Goal: Book appointment/travel/reservation

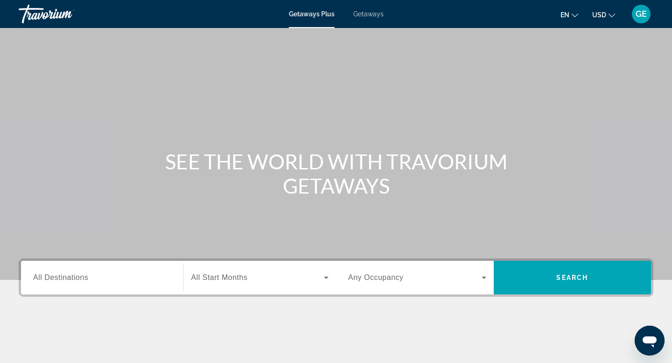
click at [605, 14] on span "USD" at bounding box center [600, 14] width 14 height 7
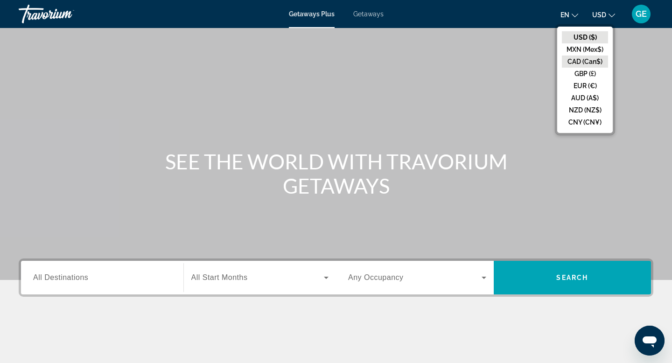
click at [587, 60] on button "CAD (Can$)" at bounding box center [585, 62] width 46 height 12
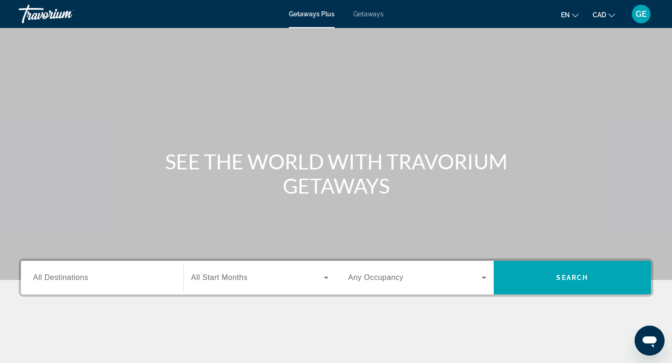
click at [110, 273] on input "Destination All Destinations" at bounding box center [102, 278] width 138 height 11
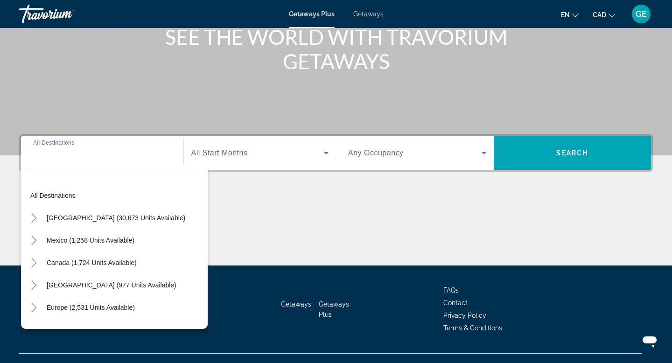
scroll to position [141, 0]
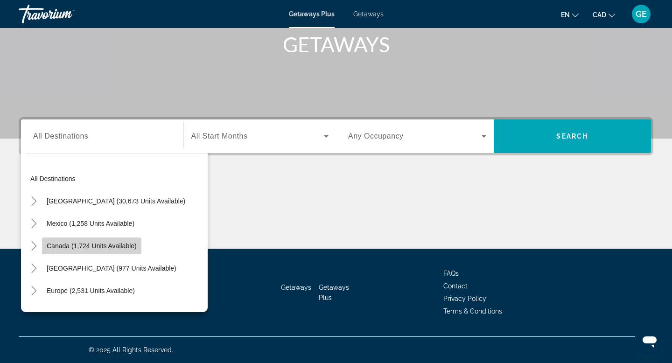
click at [114, 244] on span "Canada (1,724 units available)" at bounding box center [92, 245] width 90 height 7
type input "**********"
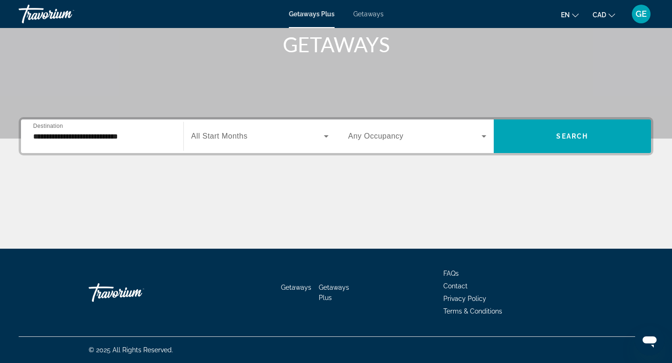
click at [235, 137] on span "All Start Months" at bounding box center [219, 136] width 57 height 8
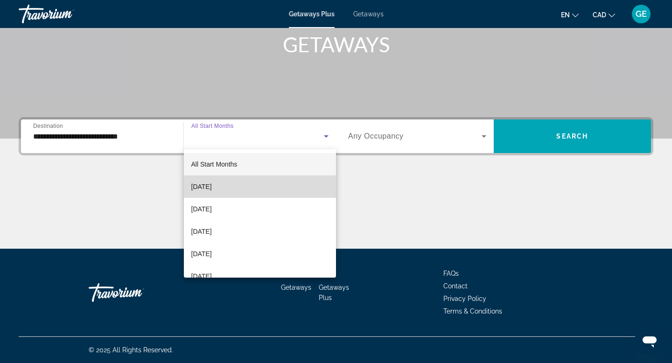
click at [212, 186] on span "[DATE]" at bounding box center [201, 186] width 21 height 11
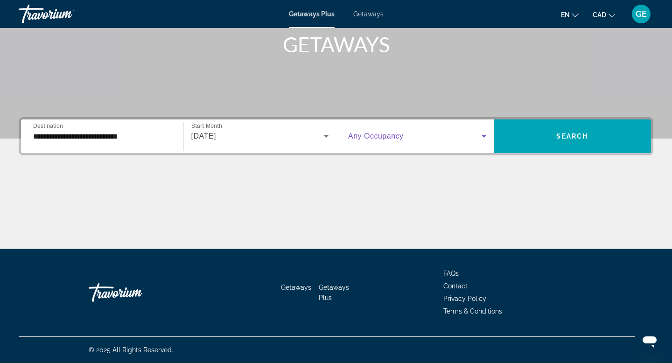
click at [444, 134] on span "Search widget" at bounding box center [415, 136] width 134 height 11
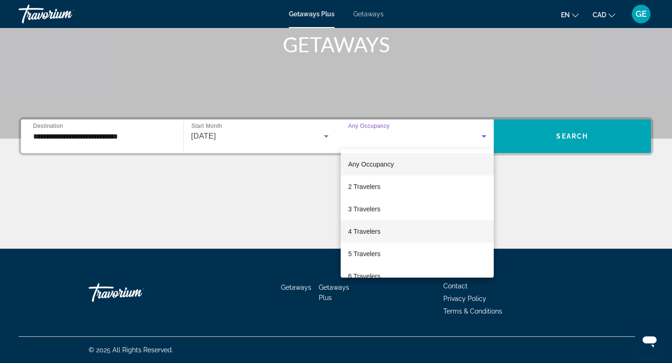
click at [395, 231] on mat-option "4 Travelers" at bounding box center [417, 231] width 153 height 22
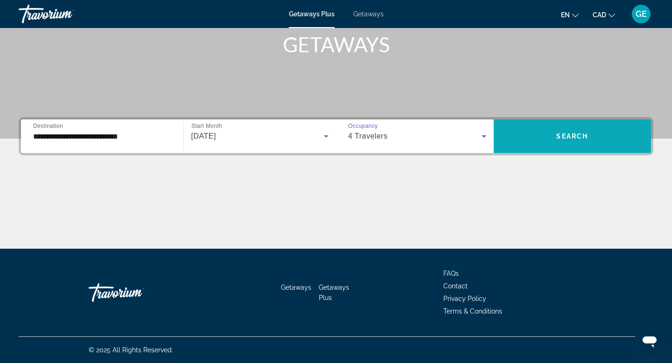
click at [553, 135] on span "Search widget" at bounding box center [573, 136] width 158 height 22
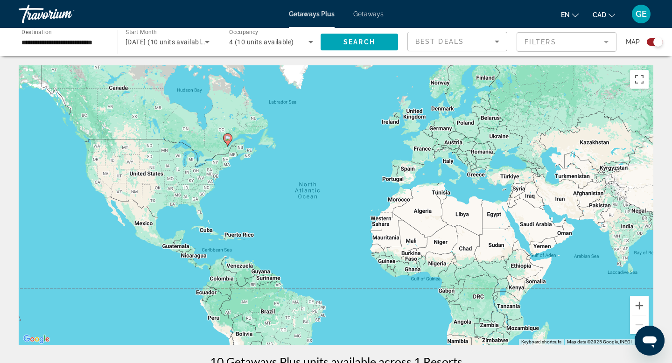
click at [367, 15] on span "Getaways" at bounding box center [368, 13] width 30 height 7
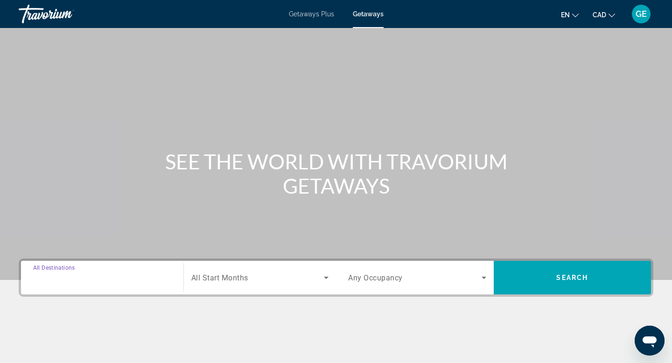
click at [95, 277] on input "Destination All Destinations" at bounding box center [102, 278] width 138 height 11
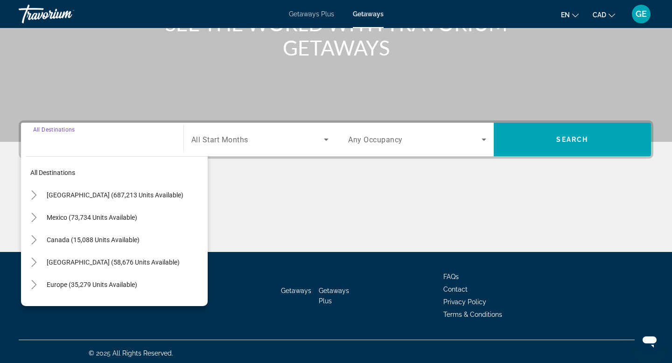
scroll to position [141, 0]
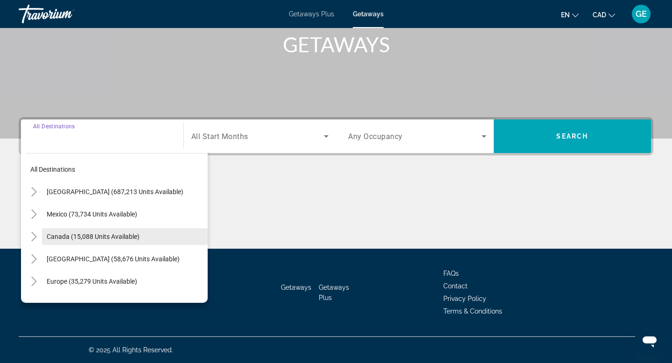
click at [119, 232] on span "Search widget" at bounding box center [125, 237] width 166 height 22
type input "**********"
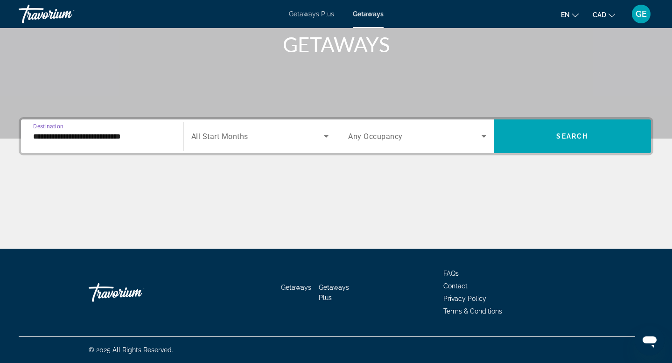
click at [295, 131] on span "Search widget" at bounding box center [257, 136] width 133 height 11
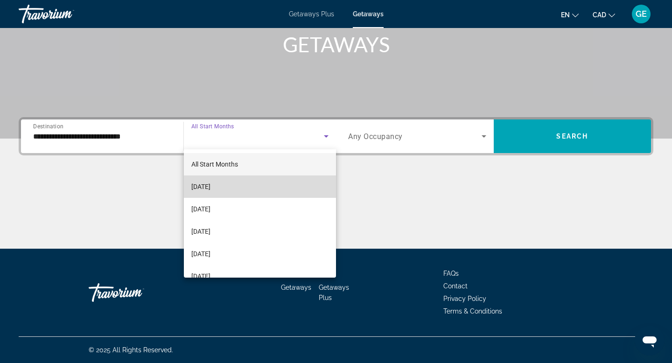
click at [247, 187] on mat-option "[DATE]" at bounding box center [260, 187] width 153 height 22
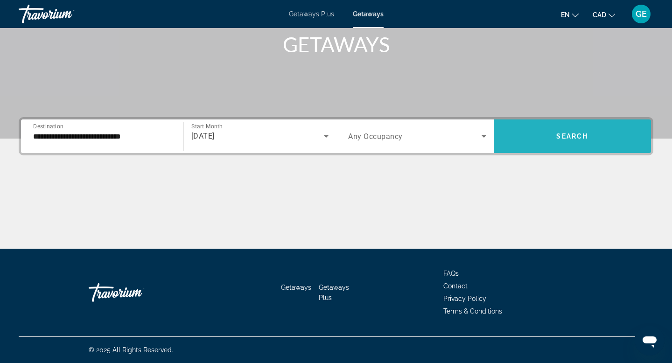
click at [534, 135] on span "Search widget" at bounding box center [573, 136] width 158 height 22
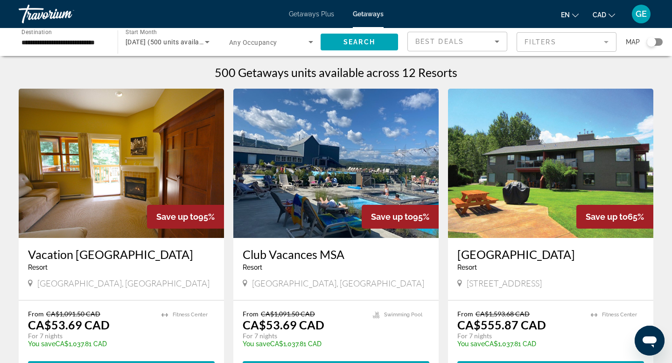
click at [184, 41] on span "[DATE] (500 units available)" at bounding box center [168, 41] width 85 height 7
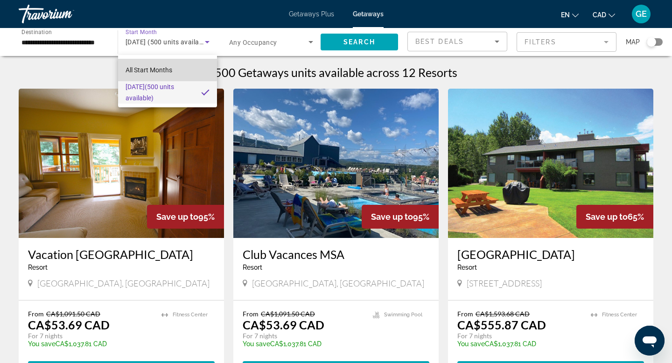
click at [164, 68] on span "All Start Months" at bounding box center [149, 69] width 47 height 7
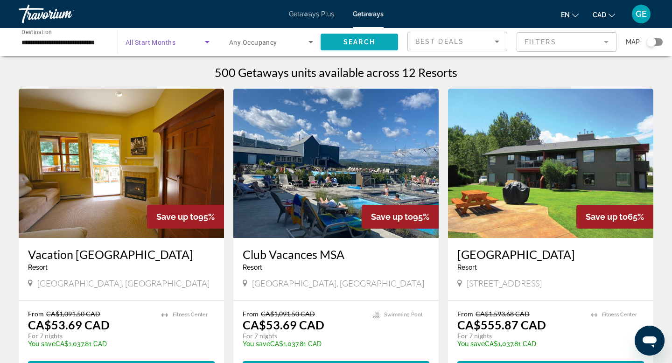
click at [366, 42] on span "Search" at bounding box center [360, 41] width 32 height 7
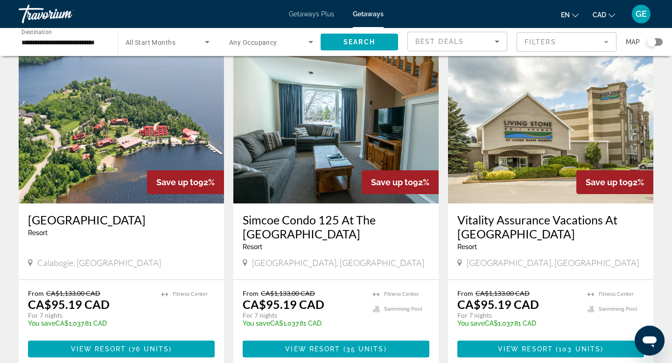
scroll to position [1090, 0]
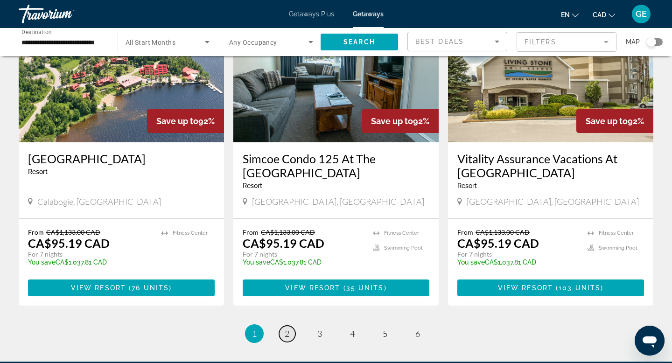
click at [289, 337] on span "2" at bounding box center [287, 334] width 5 height 10
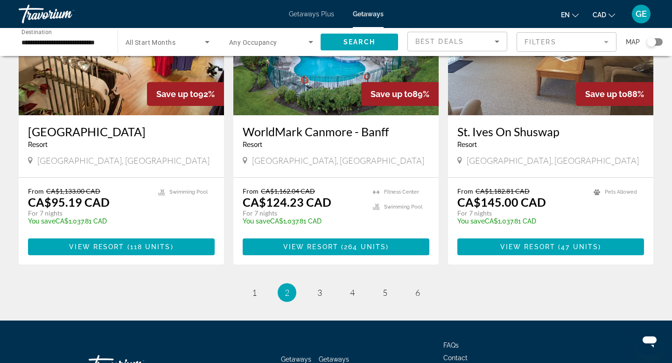
scroll to position [1124, 0]
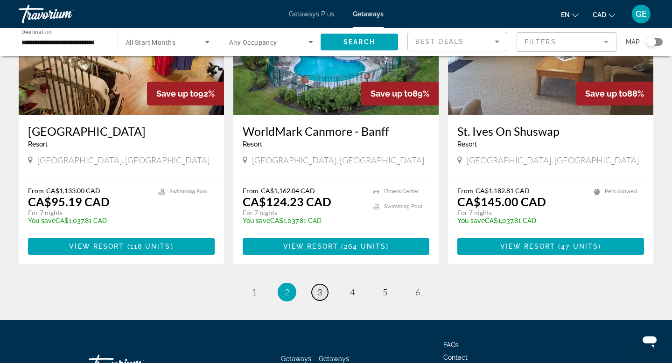
click at [320, 287] on span "3" at bounding box center [320, 292] width 5 height 10
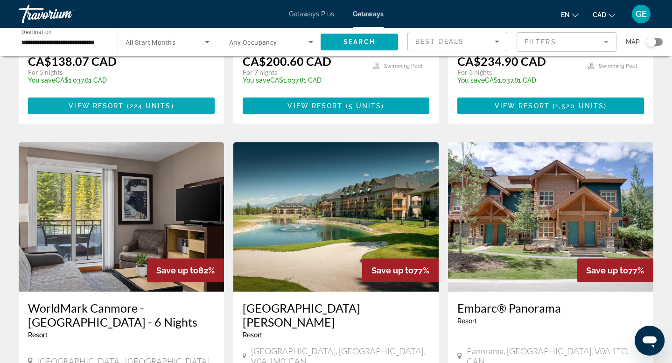
scroll to position [279, 0]
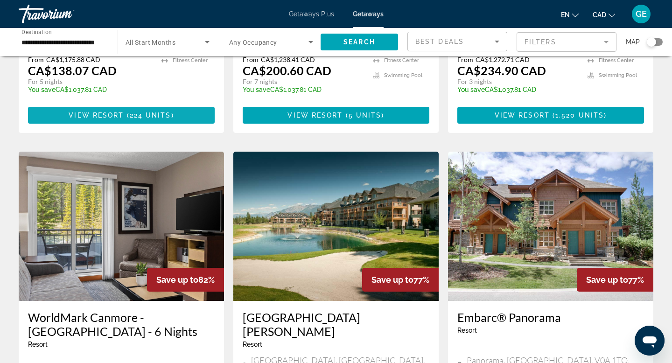
click at [148, 104] on span "Main content" at bounding box center [121, 115] width 187 height 22
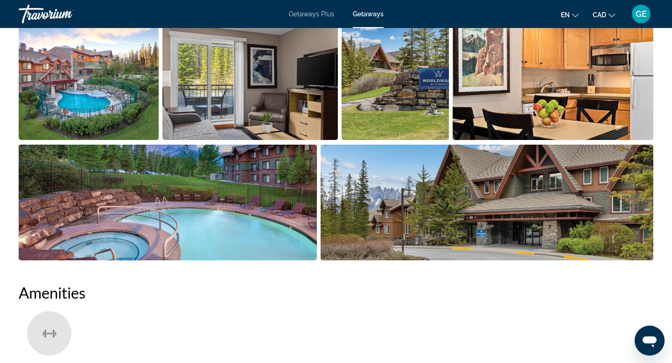
scroll to position [476, 0]
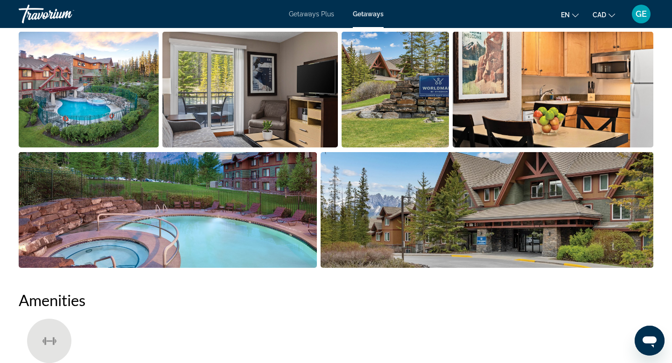
click at [580, 80] on img "Open full-screen image slider" at bounding box center [553, 90] width 201 height 116
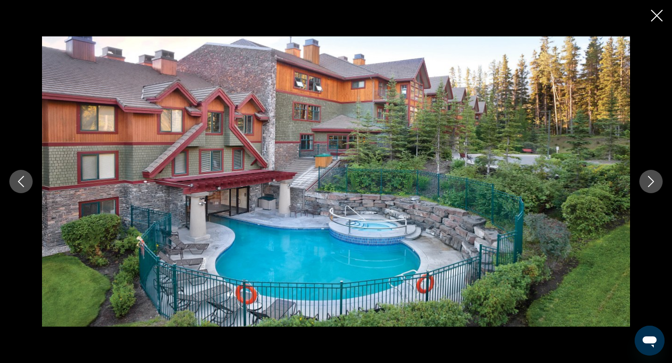
click at [651, 182] on icon "Next image" at bounding box center [651, 181] width 11 height 11
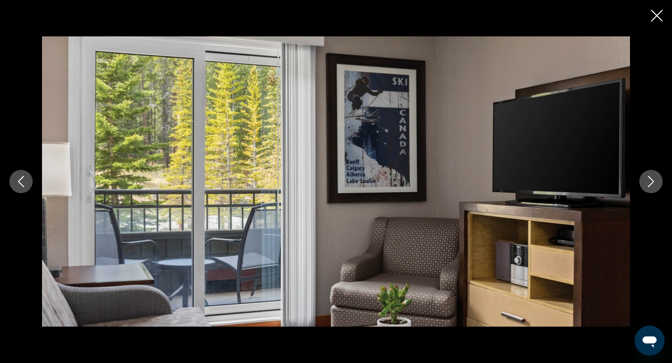
click at [652, 182] on icon "Next image" at bounding box center [651, 181] width 11 height 11
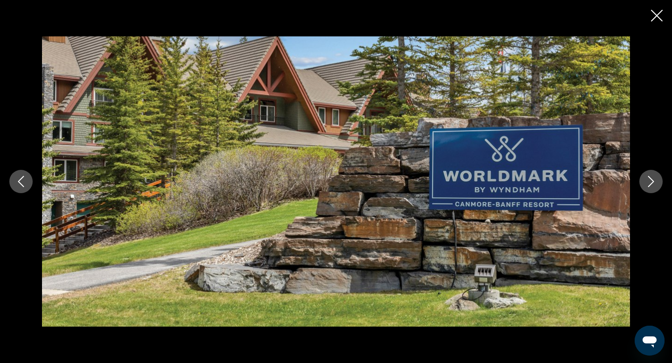
click at [653, 183] on icon "Next image" at bounding box center [651, 181] width 11 height 11
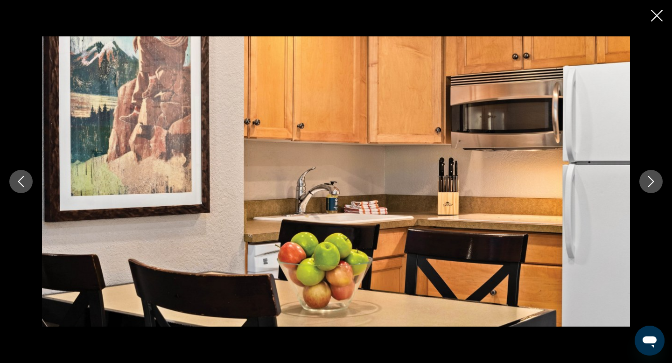
click at [653, 184] on icon "Next image" at bounding box center [651, 181] width 11 height 11
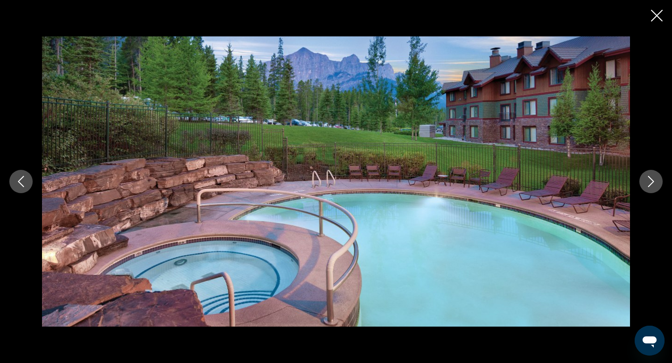
click at [653, 184] on icon "Next image" at bounding box center [651, 181] width 11 height 11
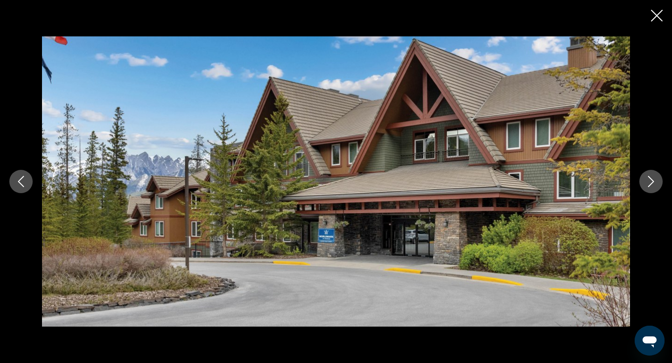
click at [653, 184] on icon "Next image" at bounding box center [651, 181] width 11 height 11
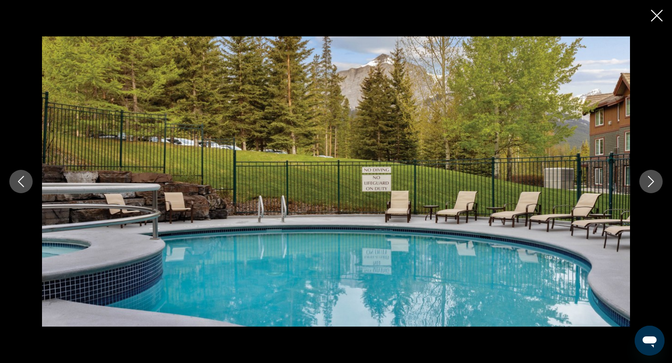
click at [653, 184] on icon "Next image" at bounding box center [651, 181] width 11 height 11
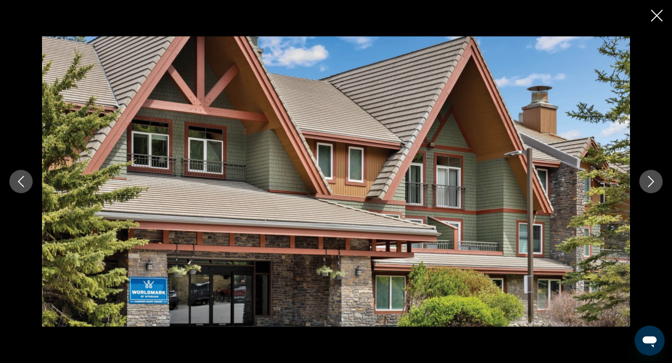
click at [658, 18] on icon "Close slideshow" at bounding box center [657, 16] width 12 height 12
